Goal: Task Accomplishment & Management: Complete application form

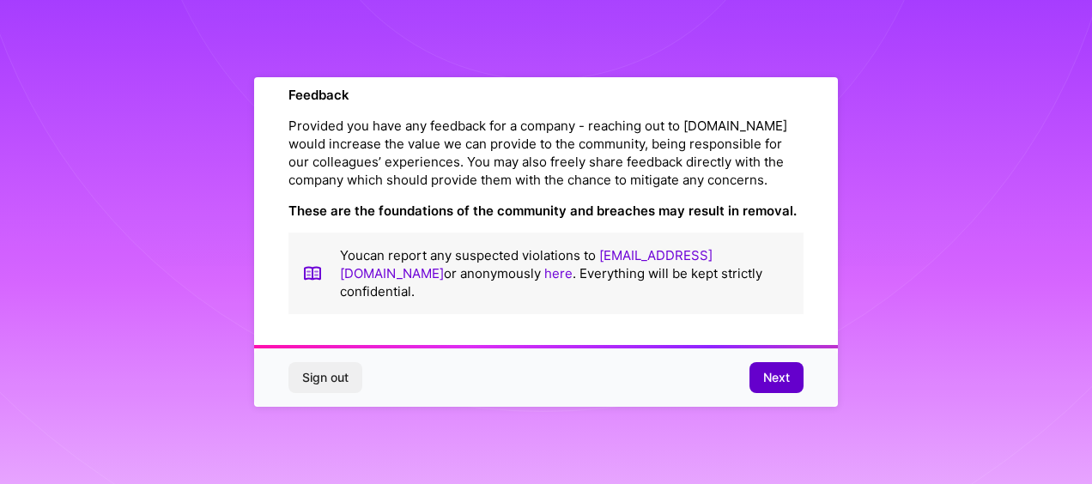
click at [782, 384] on span "Next" at bounding box center [776, 377] width 27 height 17
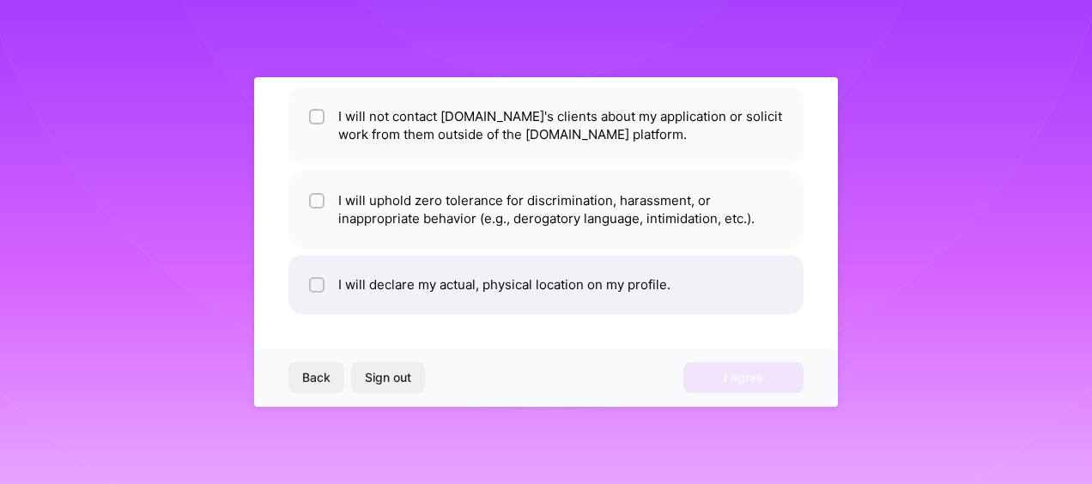
click at [370, 285] on li "I will declare my actual, physical location on my profile." at bounding box center [545, 284] width 515 height 59
checkbox input "true"
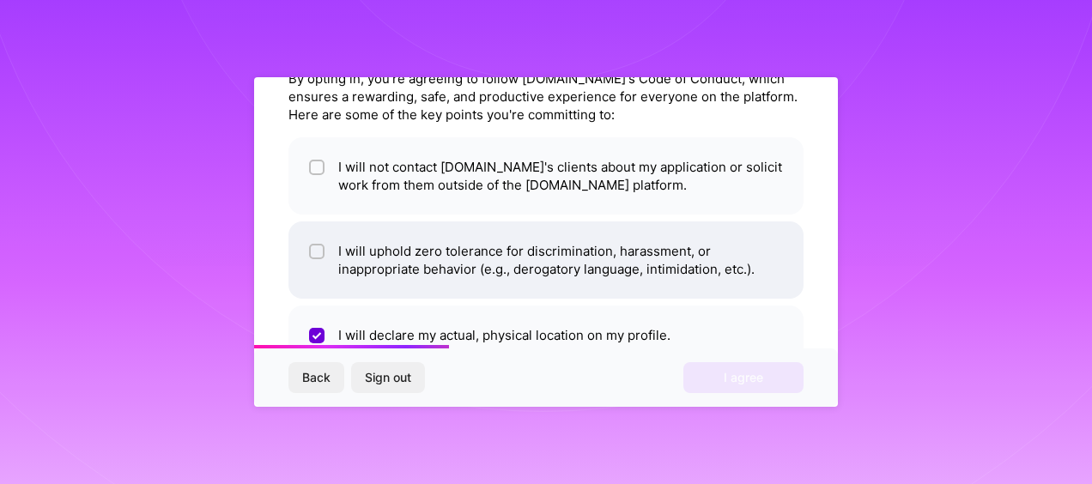
scroll to position [48, 0]
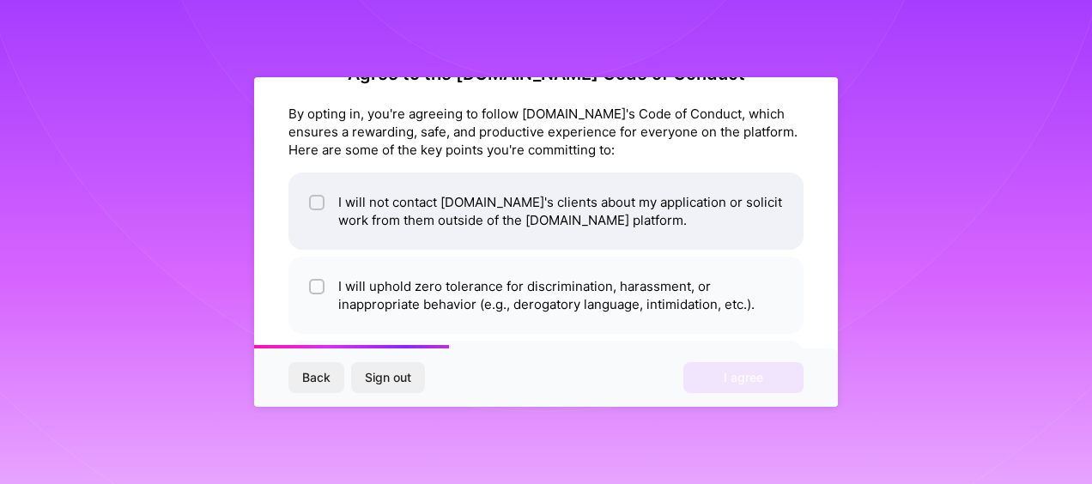
click at [390, 217] on li "I will not contact [DOMAIN_NAME]'s clients about my application or solicit work…" at bounding box center [545, 210] width 515 height 77
checkbox input "true"
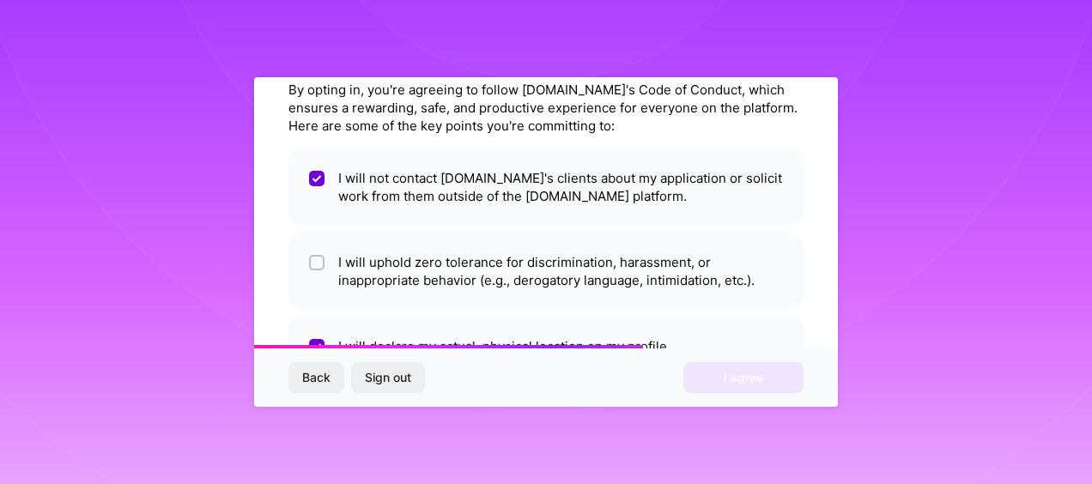
scroll to position [134, 0]
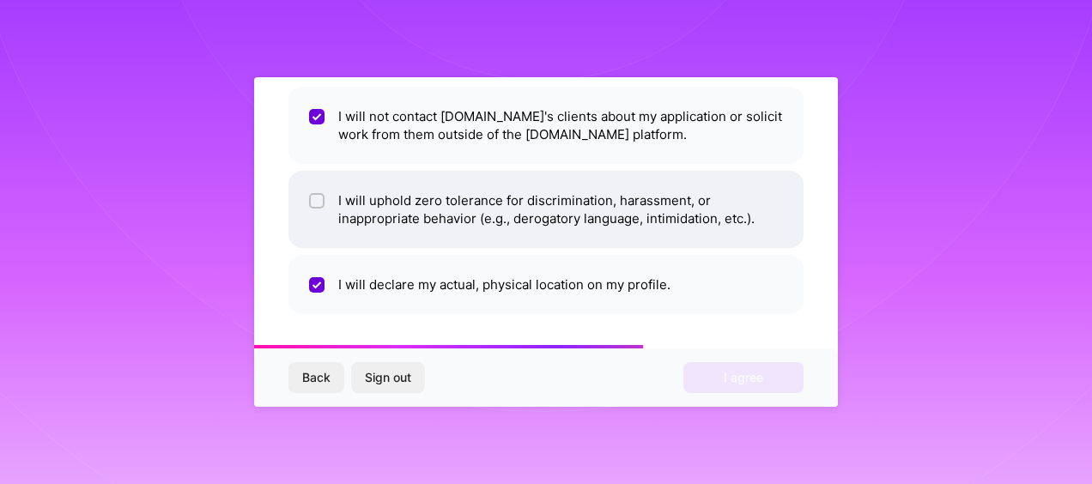
click at [338, 215] on li "I will uphold zero tolerance for discrimination, harassment, or inappropriate b…" at bounding box center [545, 209] width 515 height 77
checkbox input "true"
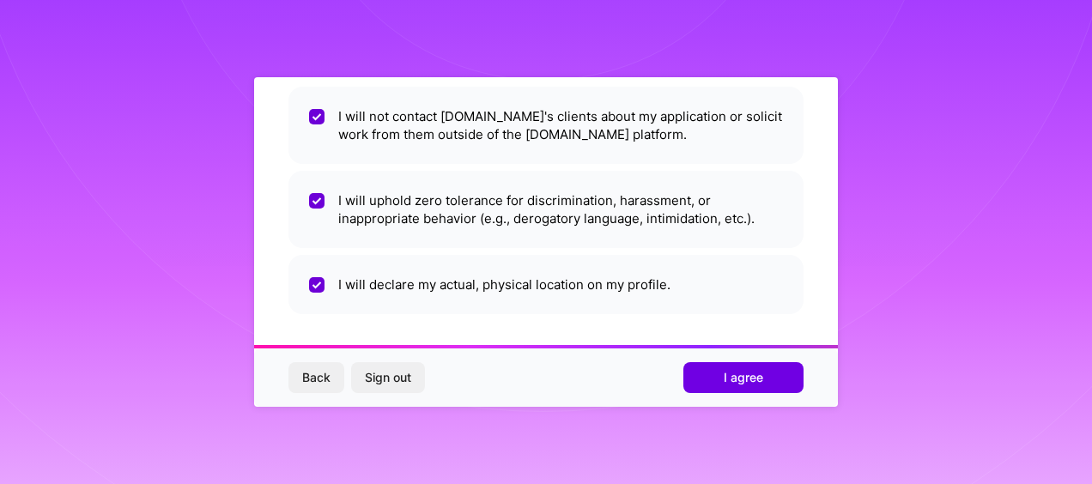
click at [738, 391] on button "I agree" at bounding box center [743, 377] width 120 height 31
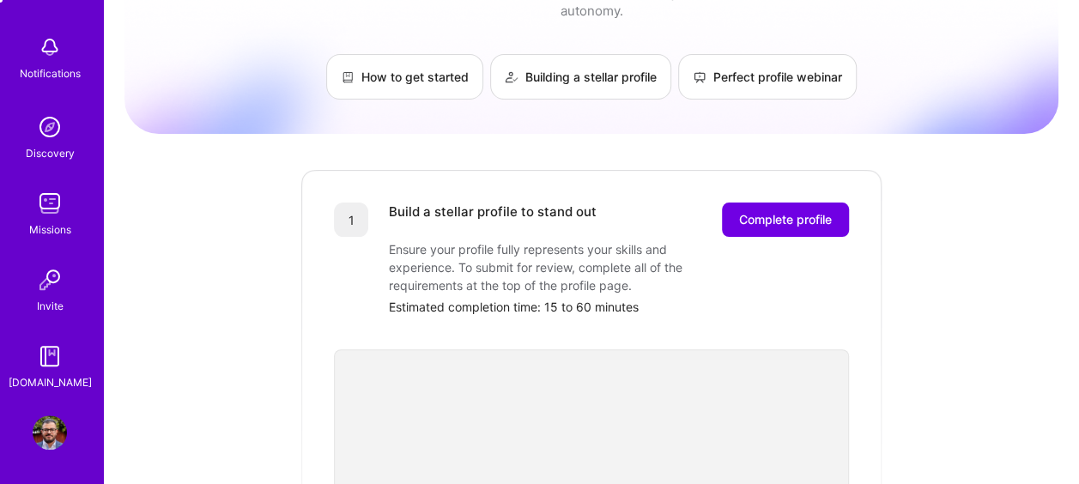
scroll to position [43, 0]
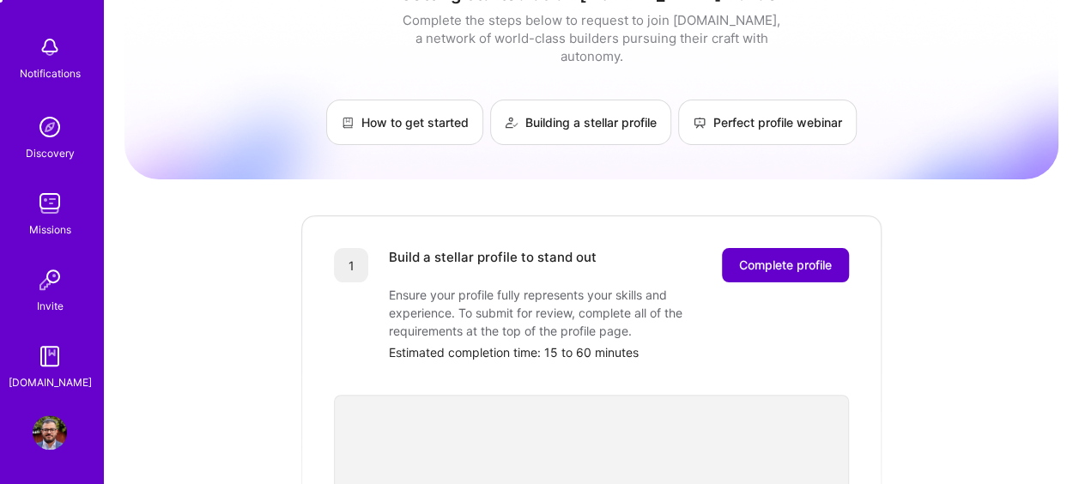
click at [801, 257] on span "Complete profile" at bounding box center [785, 265] width 93 height 17
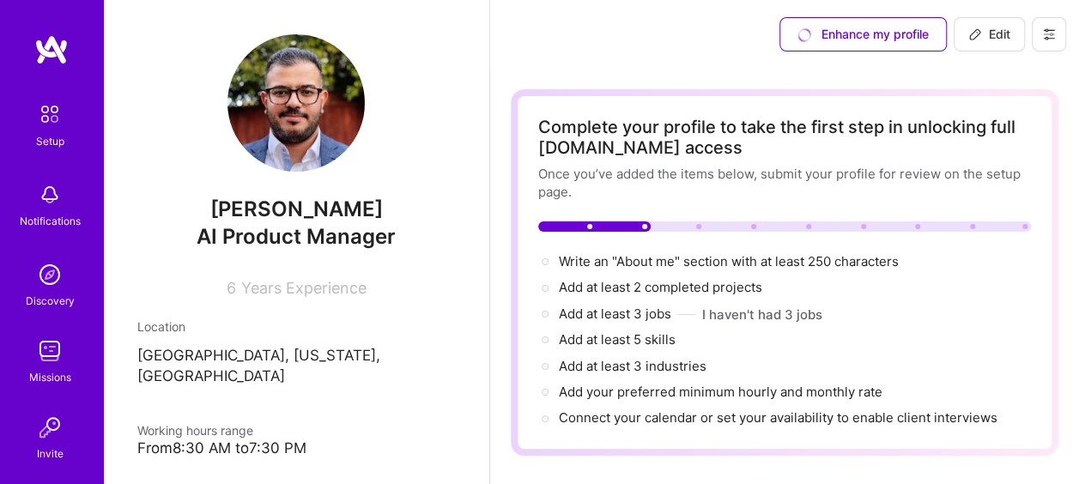
drag, startPoint x: 588, startPoint y: 185, endPoint x: 673, endPoint y: 186, distance: 85.0
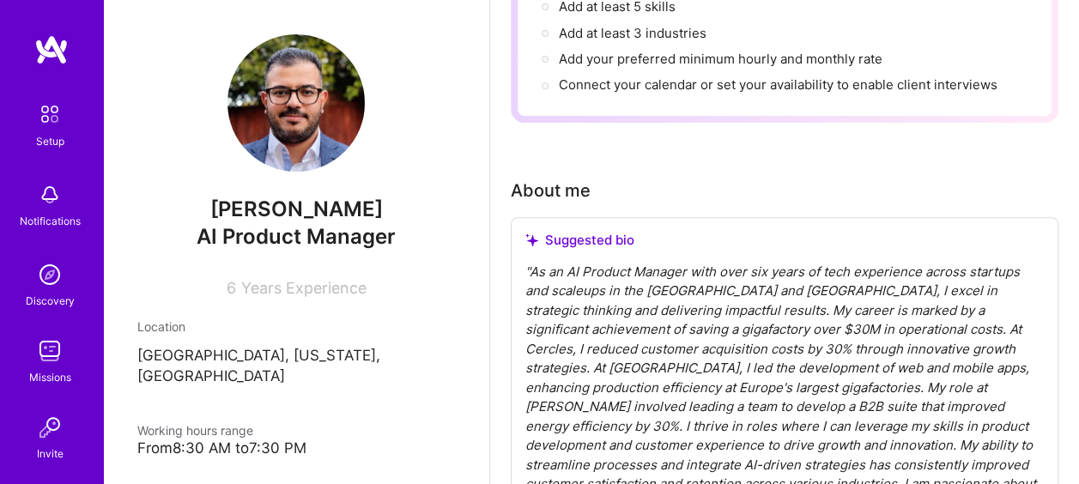
scroll to position [343, 0]
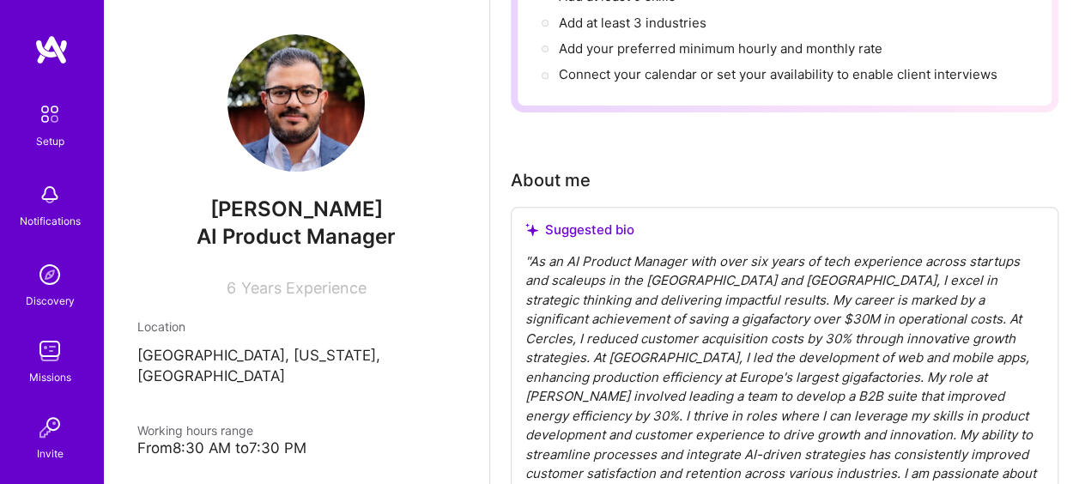
click at [628, 275] on div "" As an AI Product Manager with over six years of tech experience across startu…" at bounding box center [784, 377] width 518 height 251
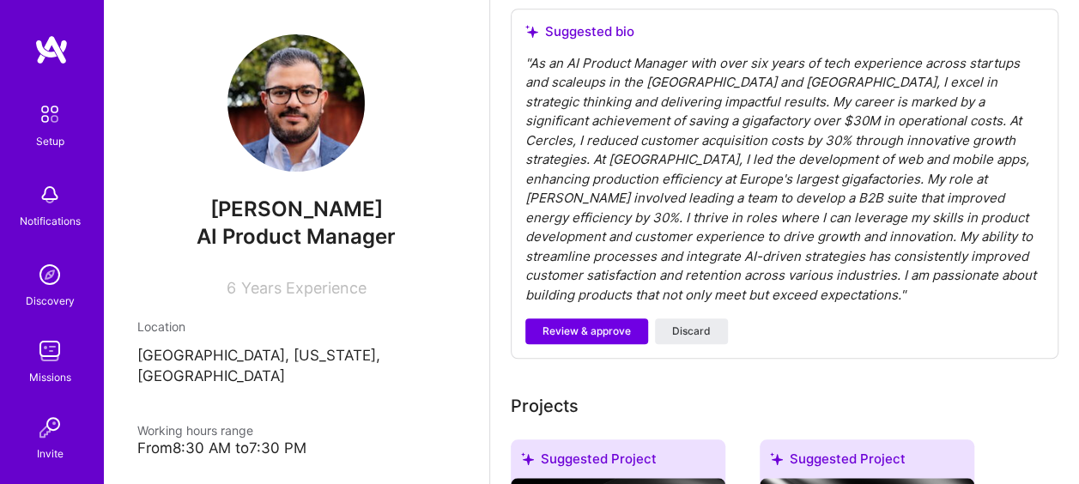
scroll to position [515, 0]
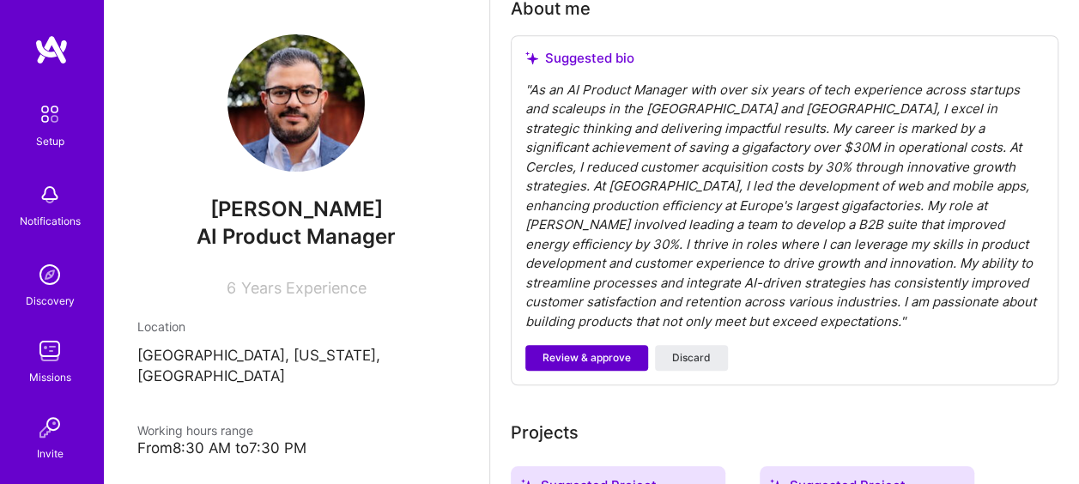
click at [569, 350] on span "Review & approve" at bounding box center [586, 357] width 88 height 15
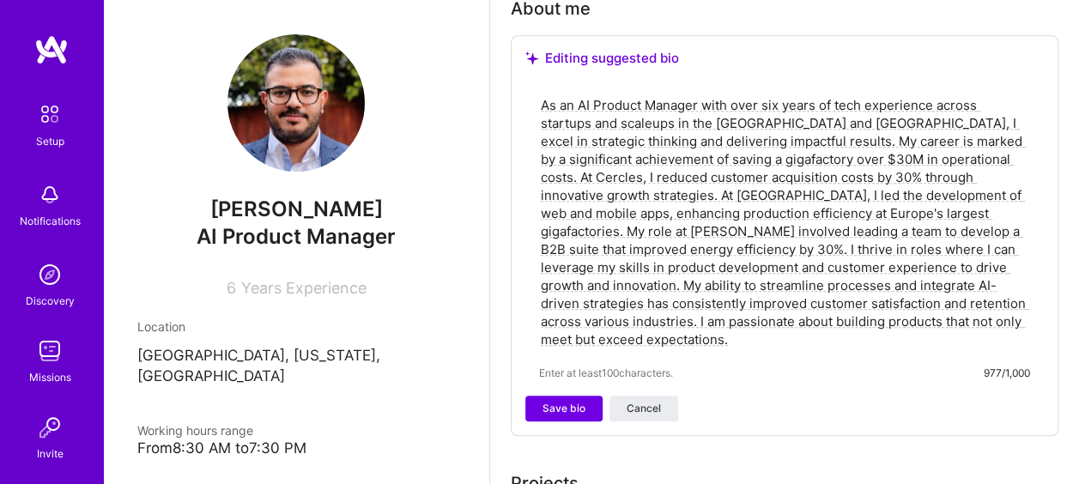
drag, startPoint x: 930, startPoint y: 324, endPoint x: 474, endPoint y: 94, distance: 510.8
paste textarea "I Product Manager with 6+ years spanning startups and scaleups in the [GEOGRAPH…"
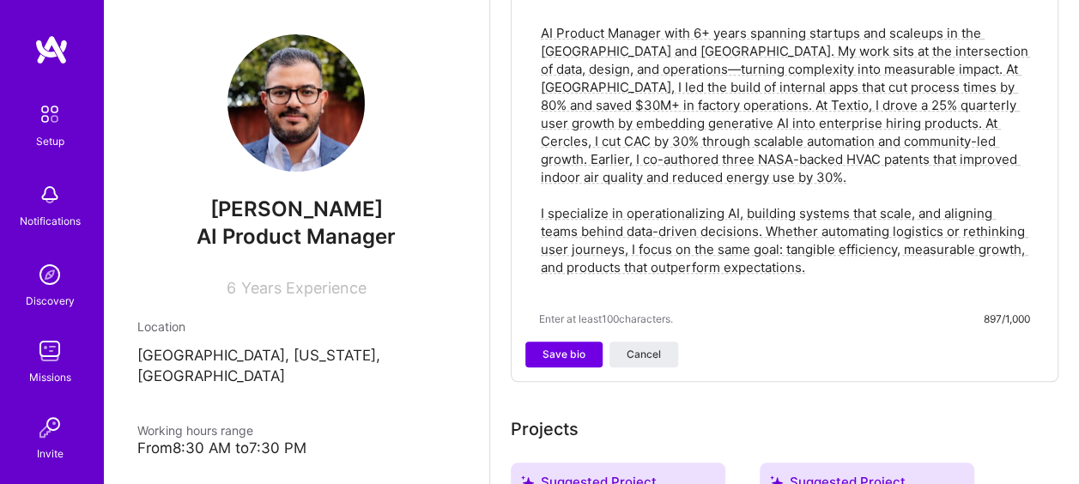
scroll to position [601, 0]
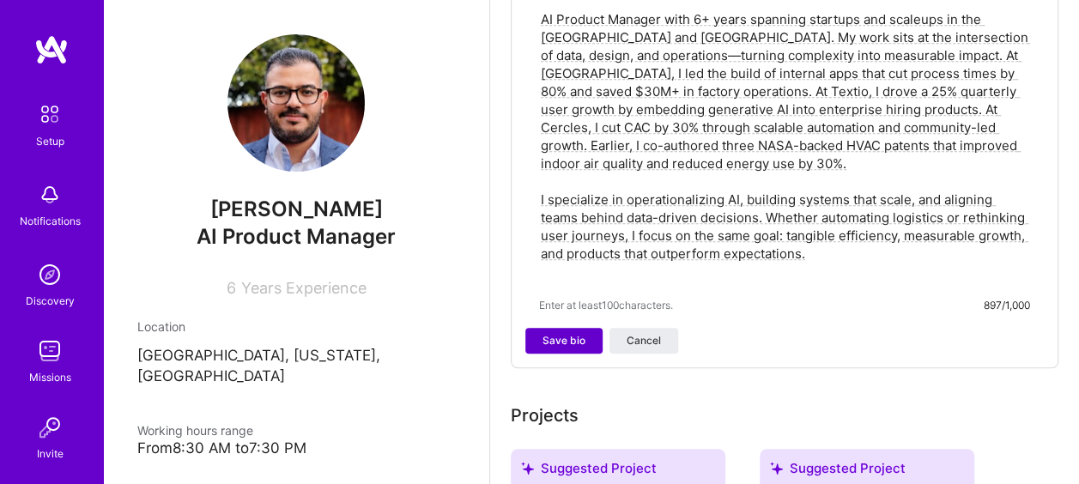
type textarea "AI Product Manager with 6+ years spanning startups and scaleups in the [GEOGRAP…"
click at [574, 340] on span "Save bio" at bounding box center [563, 340] width 43 height 15
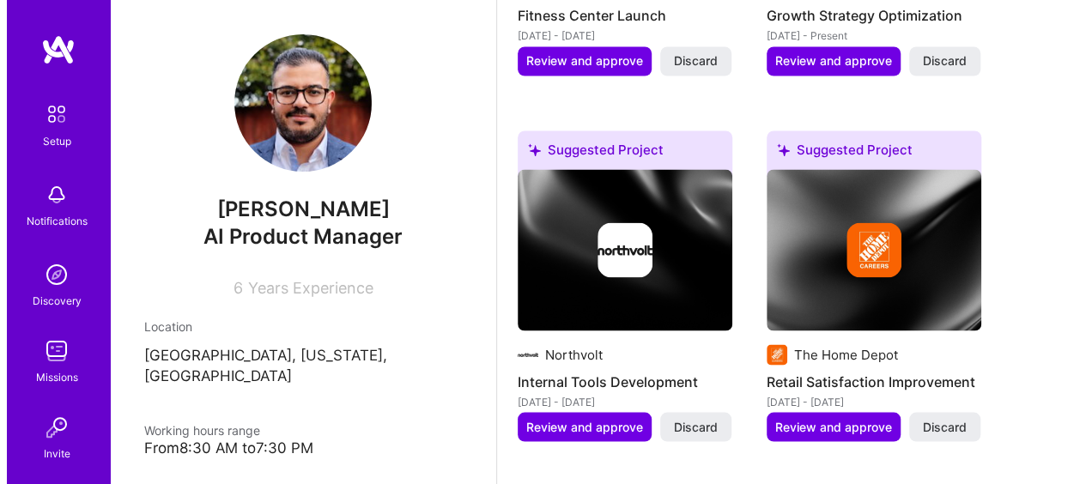
scroll to position [1465, 0]
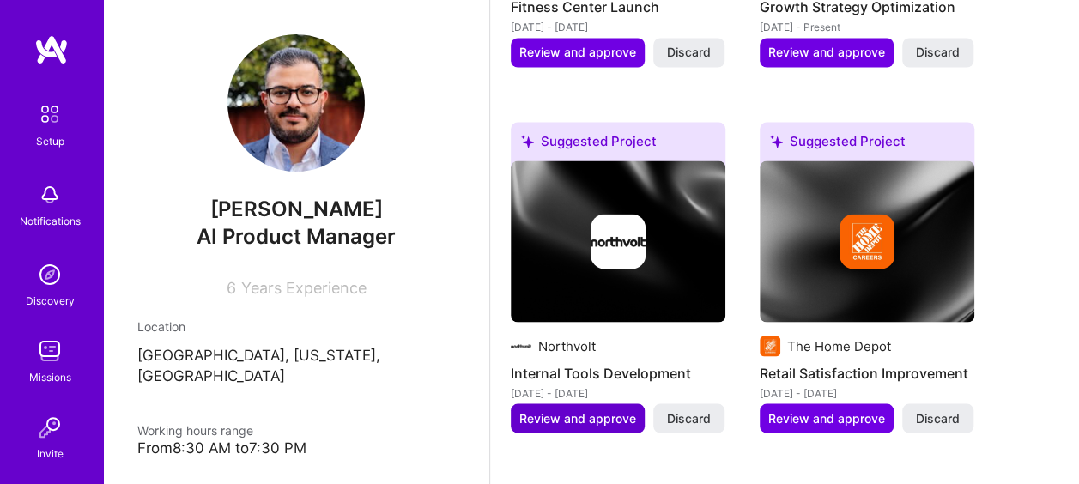
click at [620, 409] on span "Review and approve" at bounding box center [577, 417] width 117 height 17
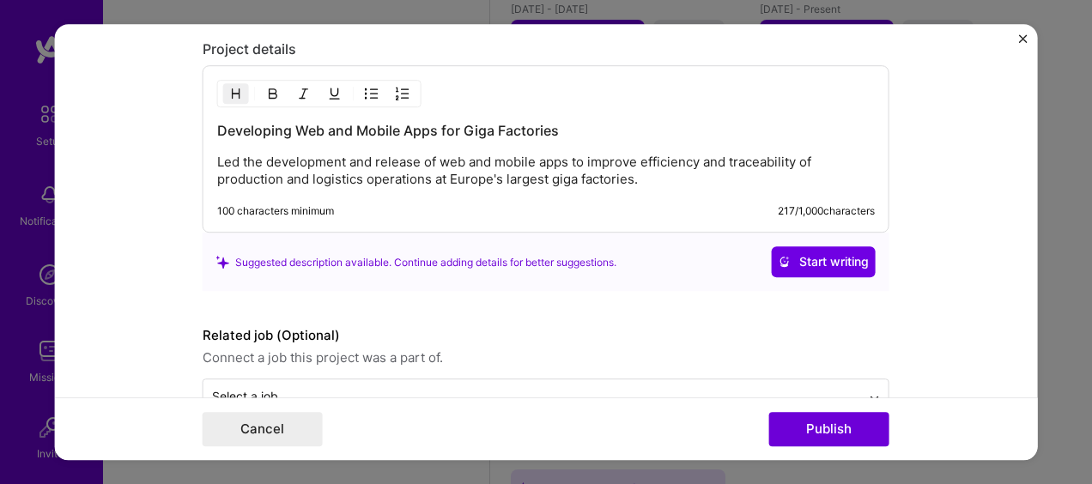
scroll to position [1468, 0]
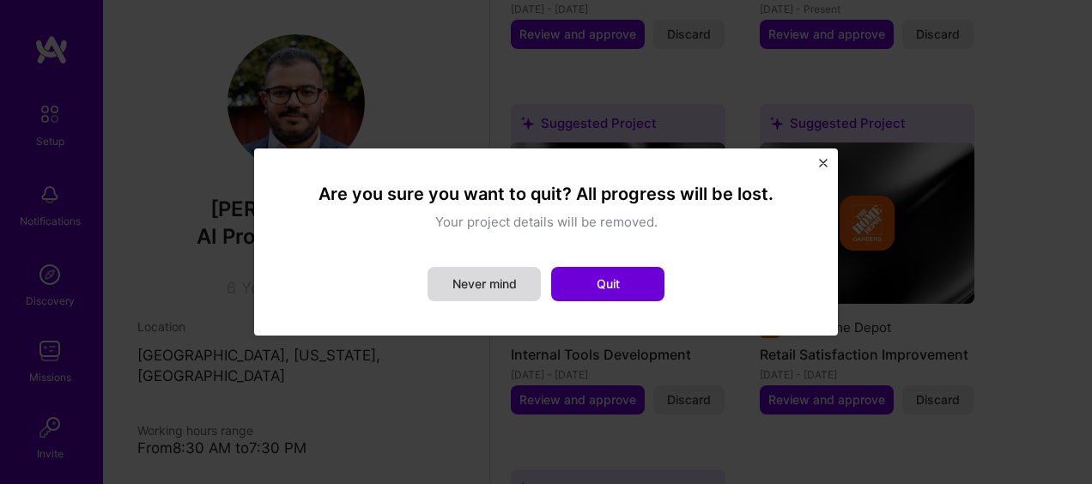
click at [508, 281] on button "Never mind" at bounding box center [483, 284] width 113 height 34
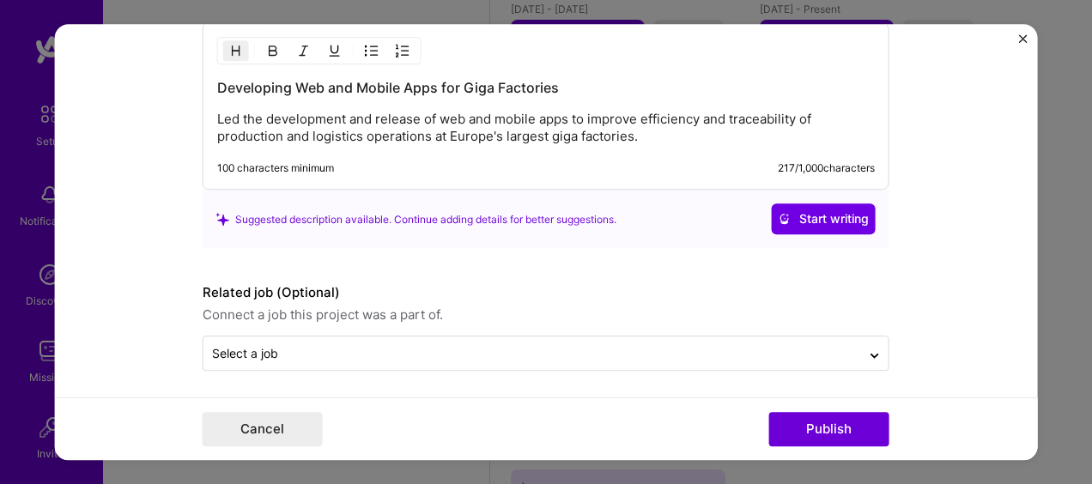
click at [433, 15] on div "Editing suggested project This project is suggested based on your LinkedIn, res…" at bounding box center [546, 242] width 1092 height 484
